Goal: Find specific page/section: Find specific page/section

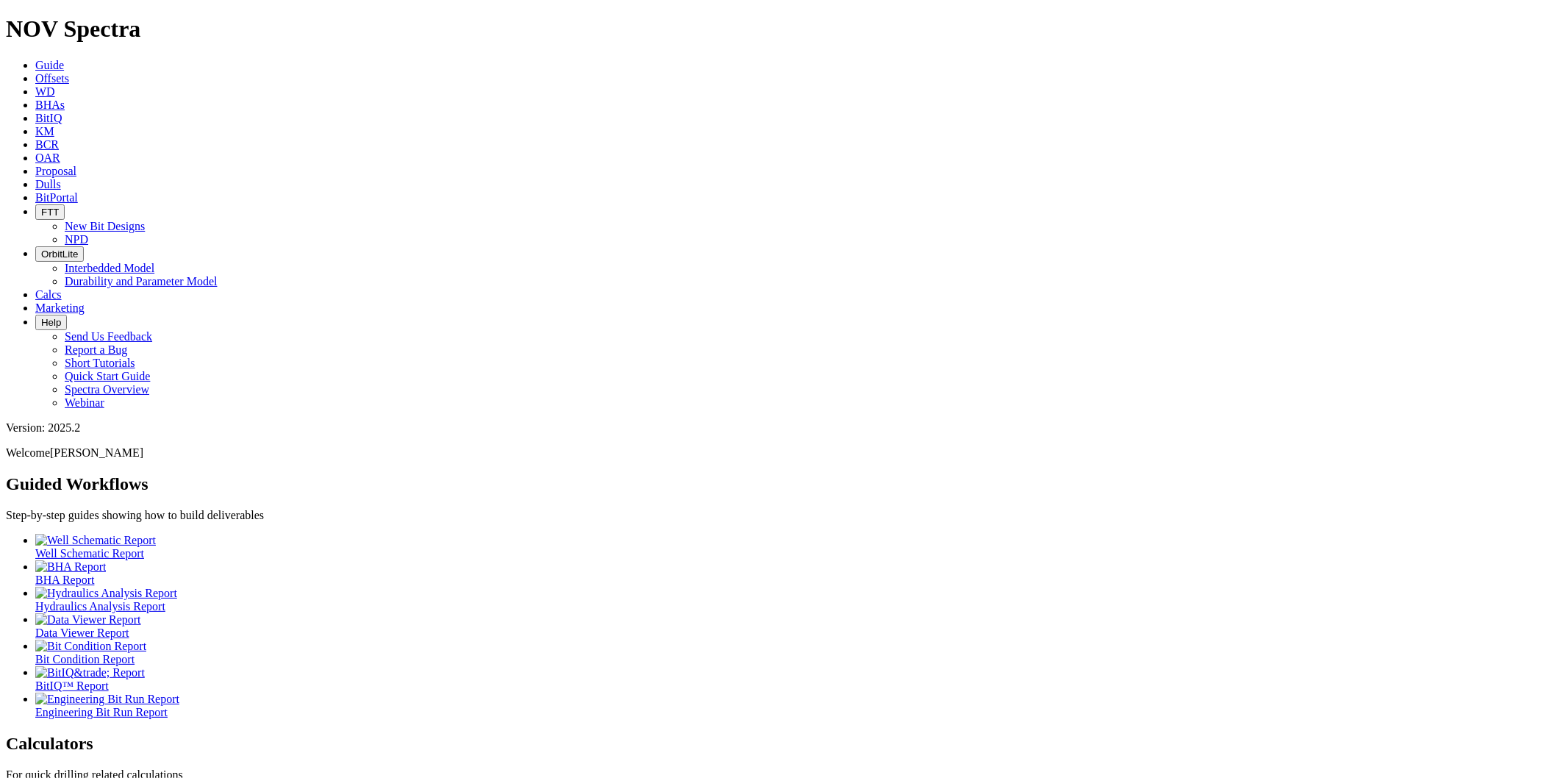
click at [69, 72] on span "Offsets" at bounding box center [52, 78] width 34 height 13
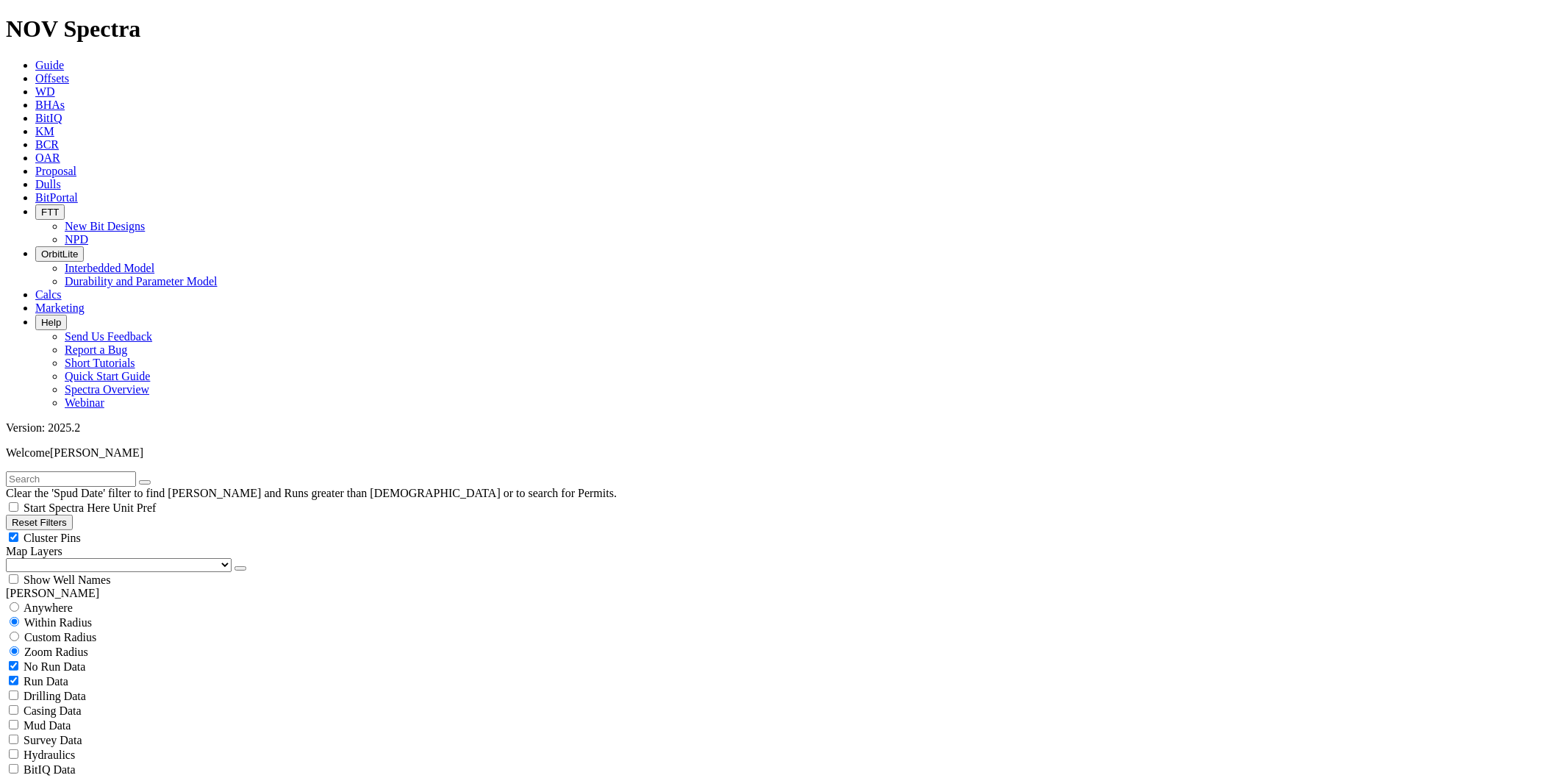
click at [48, 472] on input "text" at bounding box center [71, 479] width 130 height 15
click at [154, 480] on button "submit" at bounding box center [160, 483] width 12 height 4
click at [166, 480] on button "submit" at bounding box center [160, 483] width 12 height 4
drag, startPoint x: 64, startPoint y: 61, endPoint x: 2, endPoint y: 60, distance: 62.0
click at [6, 472] on form "[PERSON_NAME]" at bounding box center [784, 479] width 1556 height 15
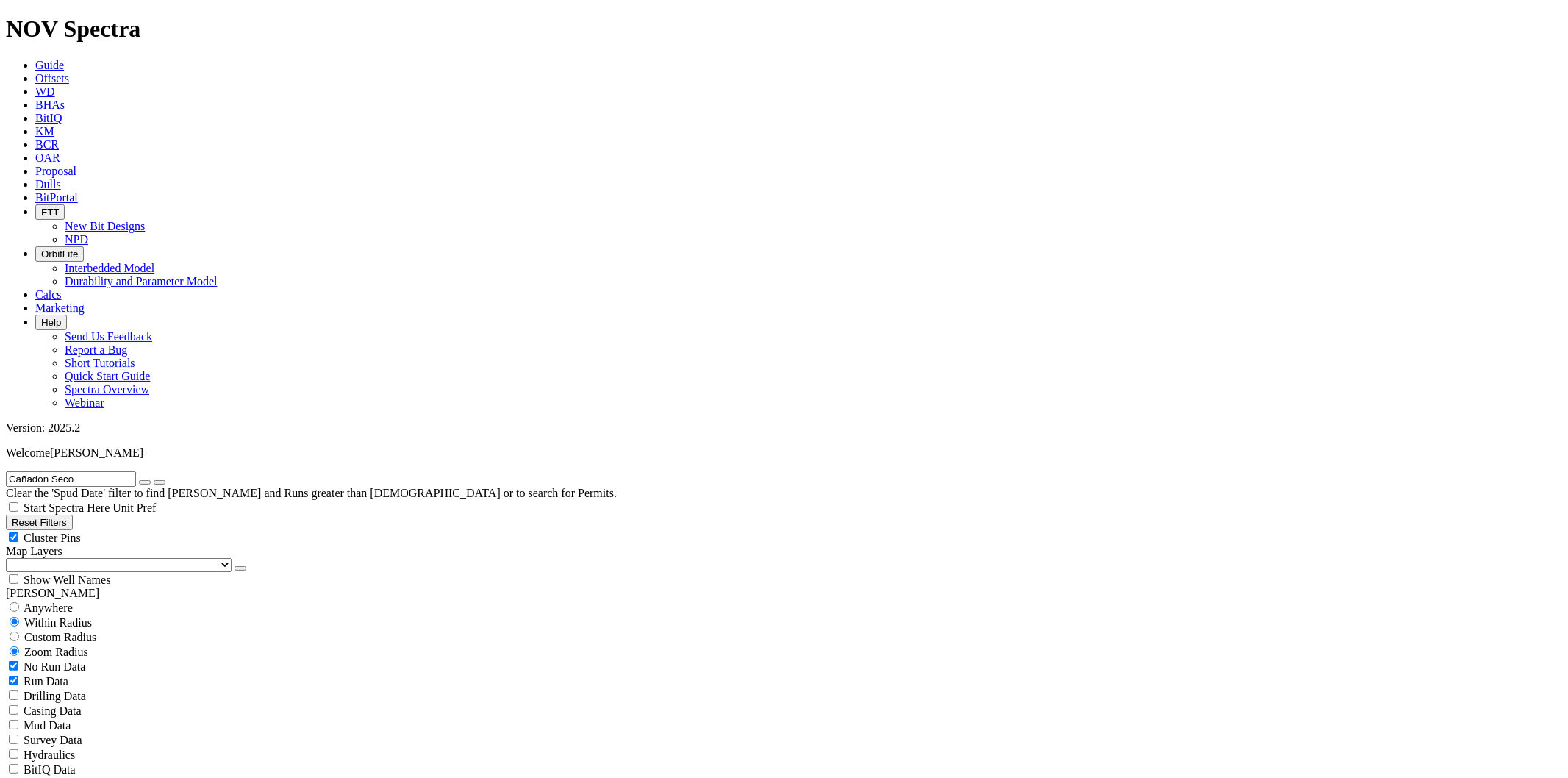
type input "Cañadon Seco"
click at [154, 480] on button "submit" at bounding box center [160, 483] width 12 height 4
click at [166, 480] on button "submit" at bounding box center [160, 483] width 12 height 4
click at [151, 480] on button "button" at bounding box center [145, 483] width 12 height 4
click at [63, 472] on input "text" at bounding box center [71, 479] width 130 height 15
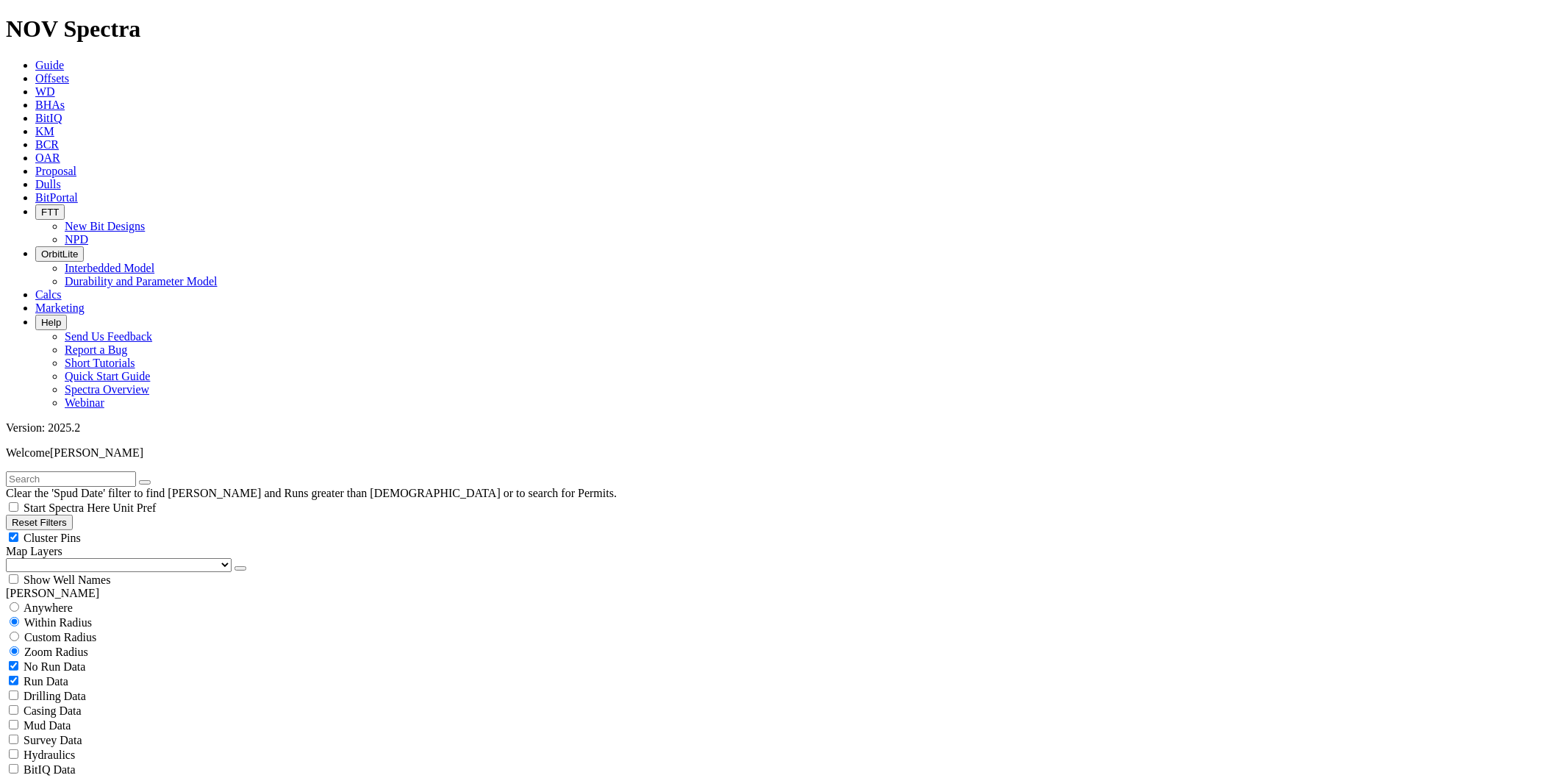
click at [81, 472] on input "text" at bounding box center [71, 479] width 130 height 15
click at [154, 480] on button "submit" at bounding box center [160, 483] width 12 height 4
click at [38, 472] on input "Azucna" at bounding box center [71, 479] width 130 height 15
type input "[PERSON_NAME]"
click at [154, 480] on button "submit" at bounding box center [160, 483] width 12 height 4
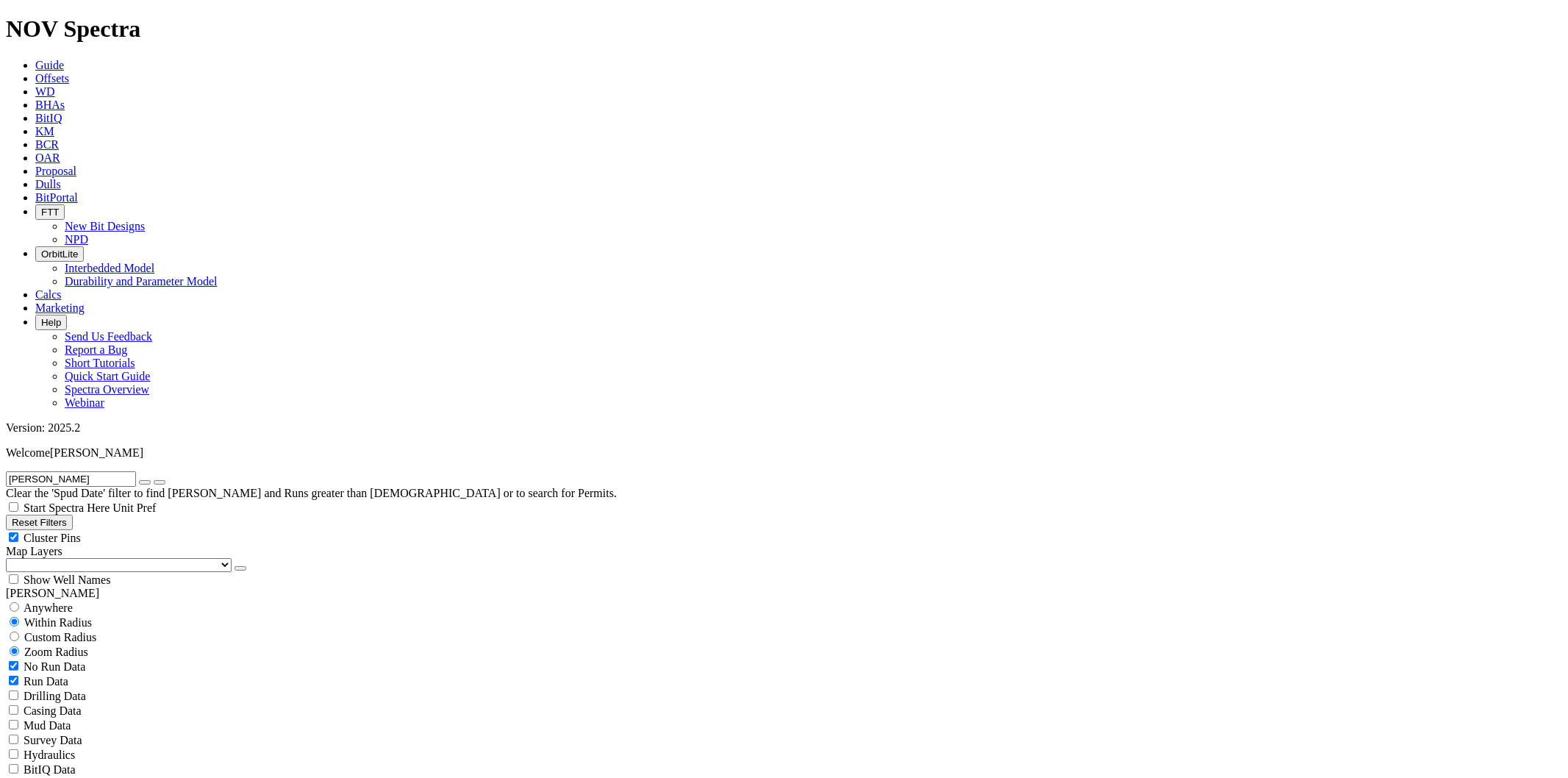
click at [145, 483] on icon "button" at bounding box center [145, 483] width 0 height 0
